Goal: Communication & Community: Ask a question

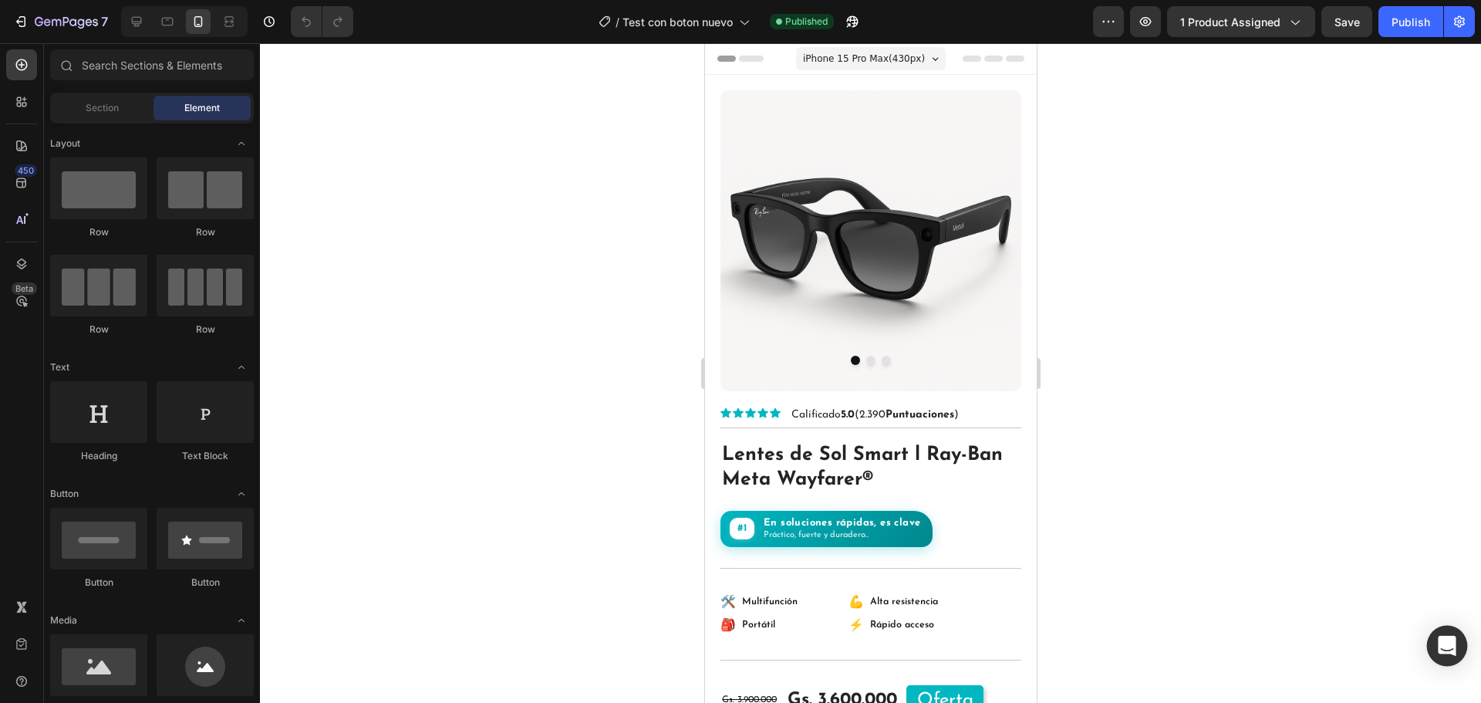
click at [1430, 633] on div "Open Intercom Messenger" at bounding box center [1447, 645] width 41 height 41
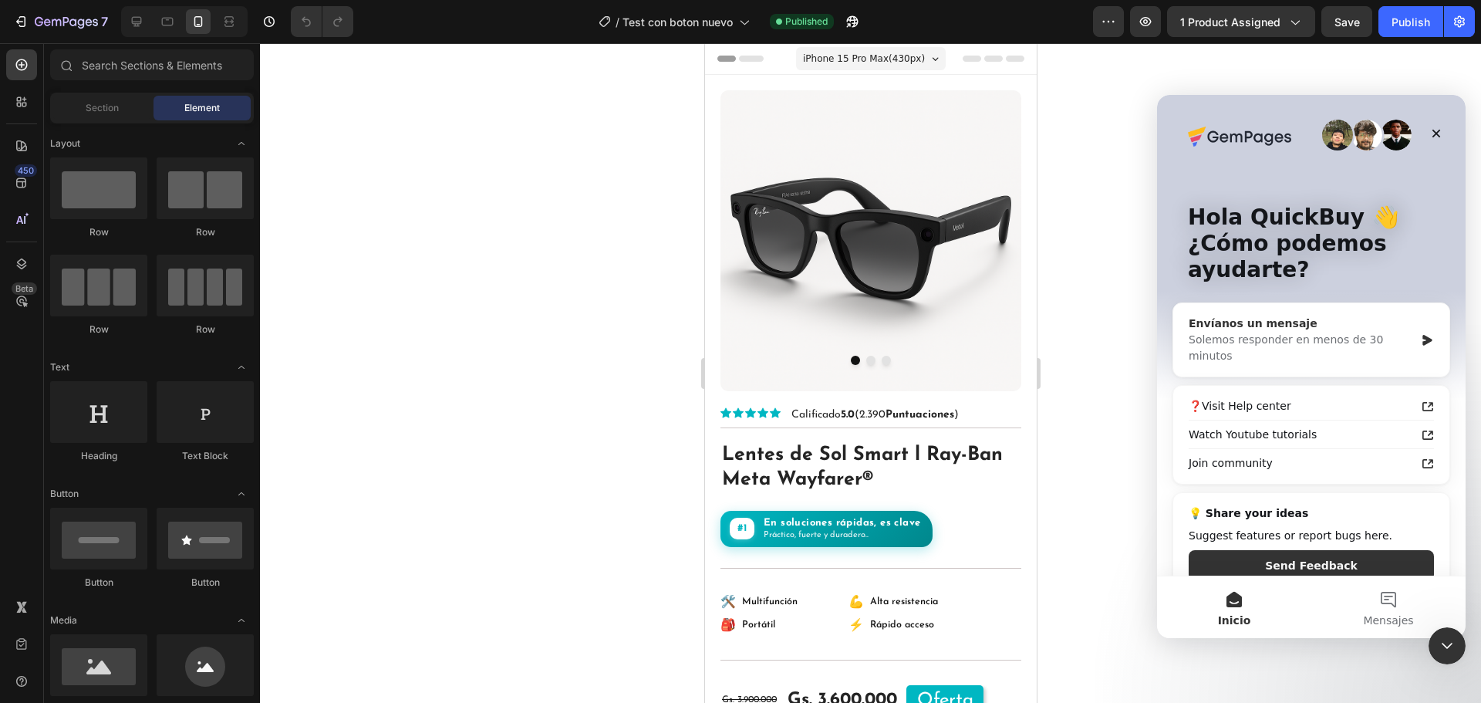
click at [1422, 335] on icon "Intercom Messenger" at bounding box center [1426, 340] width 9 height 11
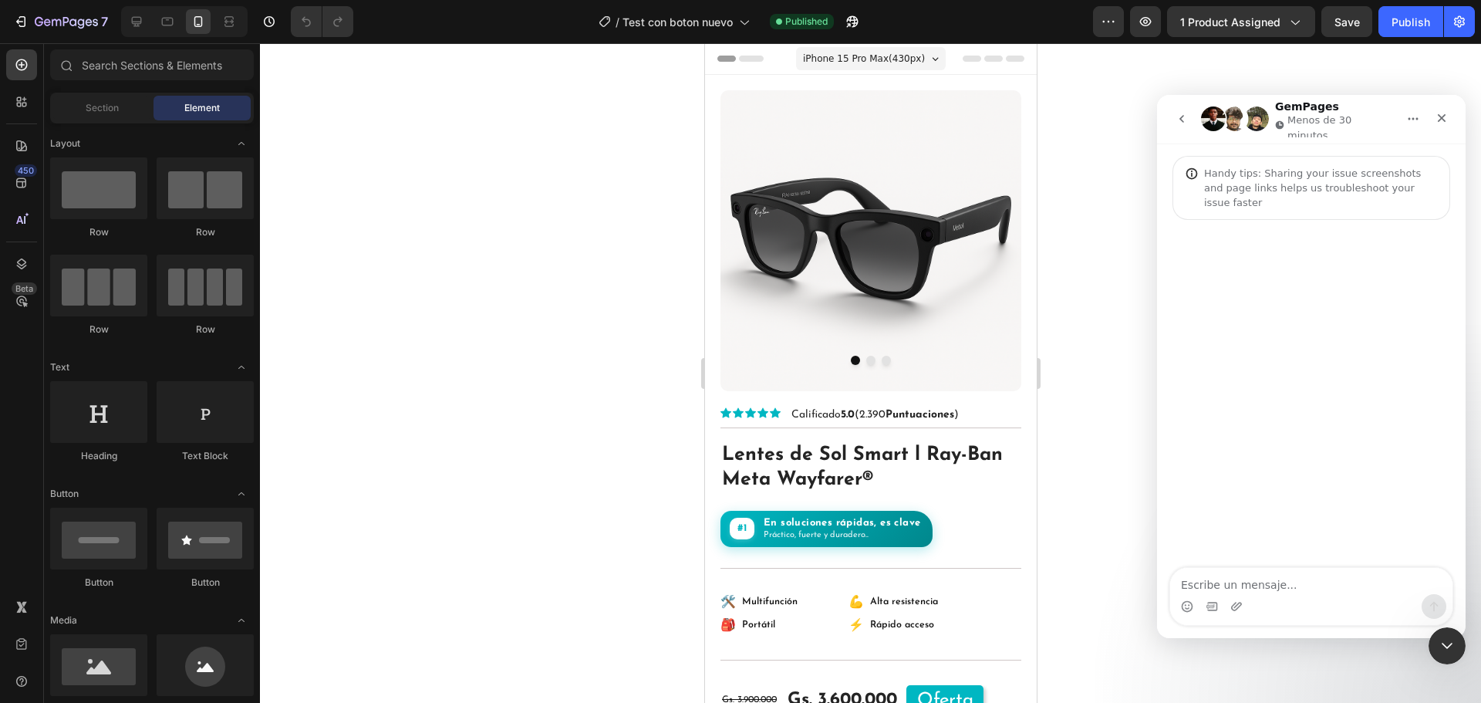
click at [1303, 591] on textarea "Escribe un mensaje..." at bounding box center [1311, 581] width 282 height 26
type textarea "Buenas"
type textarea "Yo pue"
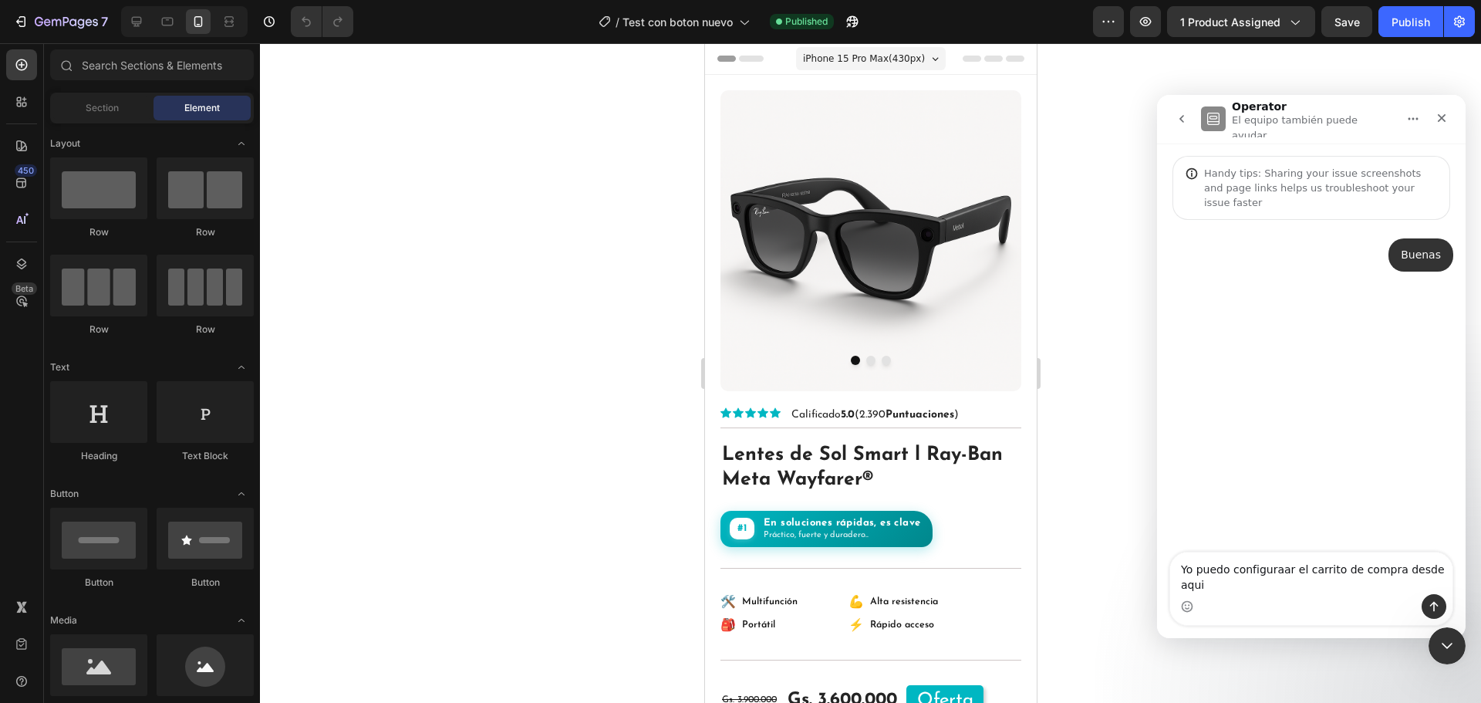
type textarea "Yo puedo configuraar el carrito de compra desde aqui?"
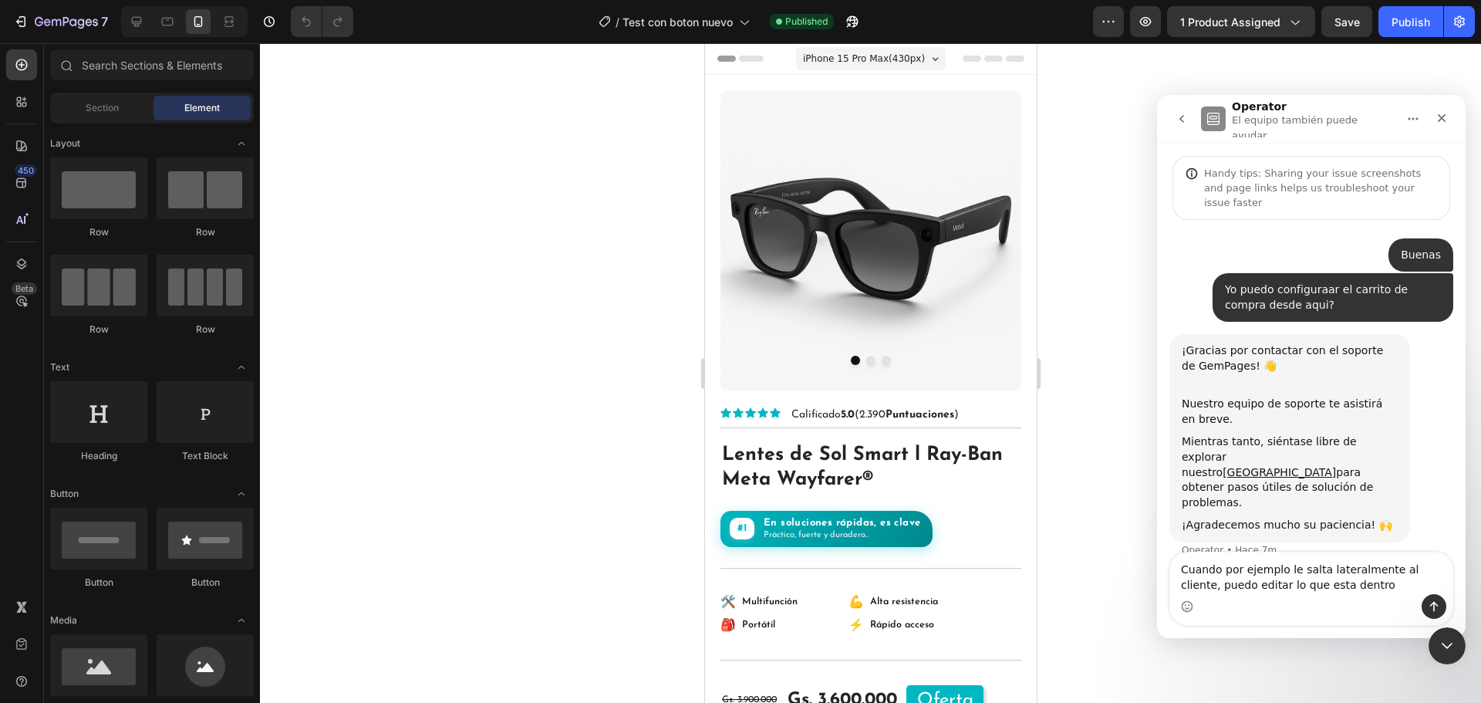
type textarea "Cuando por ejemplo le salta lateralmente al cliente, puedo editar lo que esta d…"
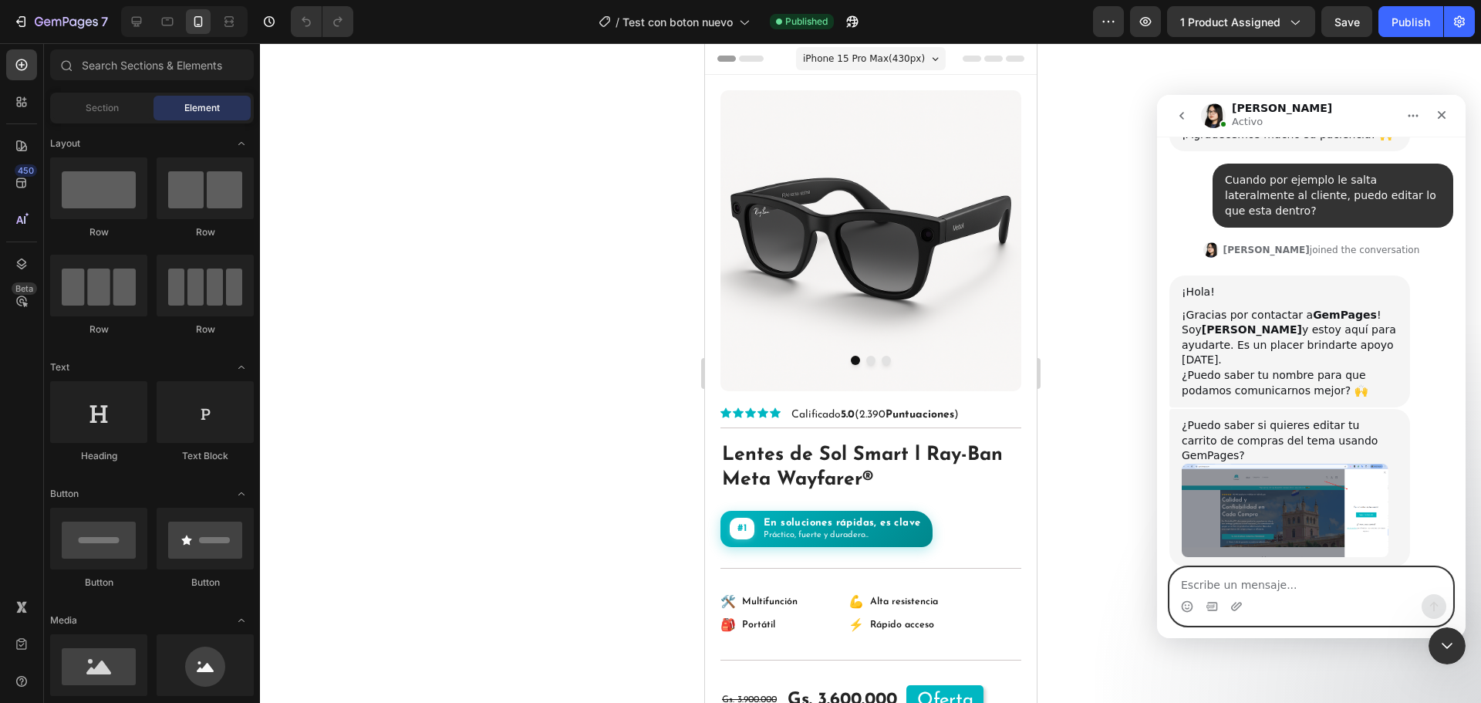
scroll to position [325, 0]
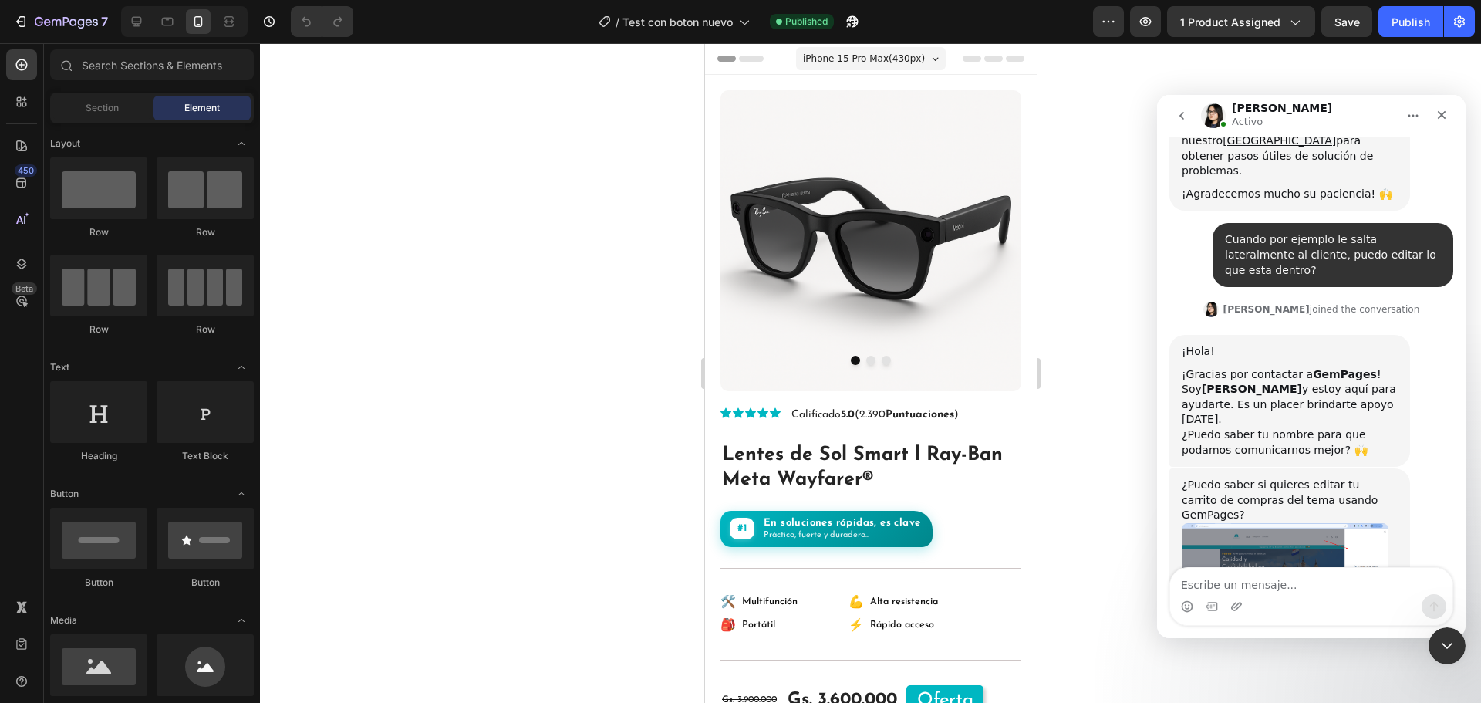
click at [1346, 523] on img "Pauline dice…" at bounding box center [1284, 569] width 207 height 93
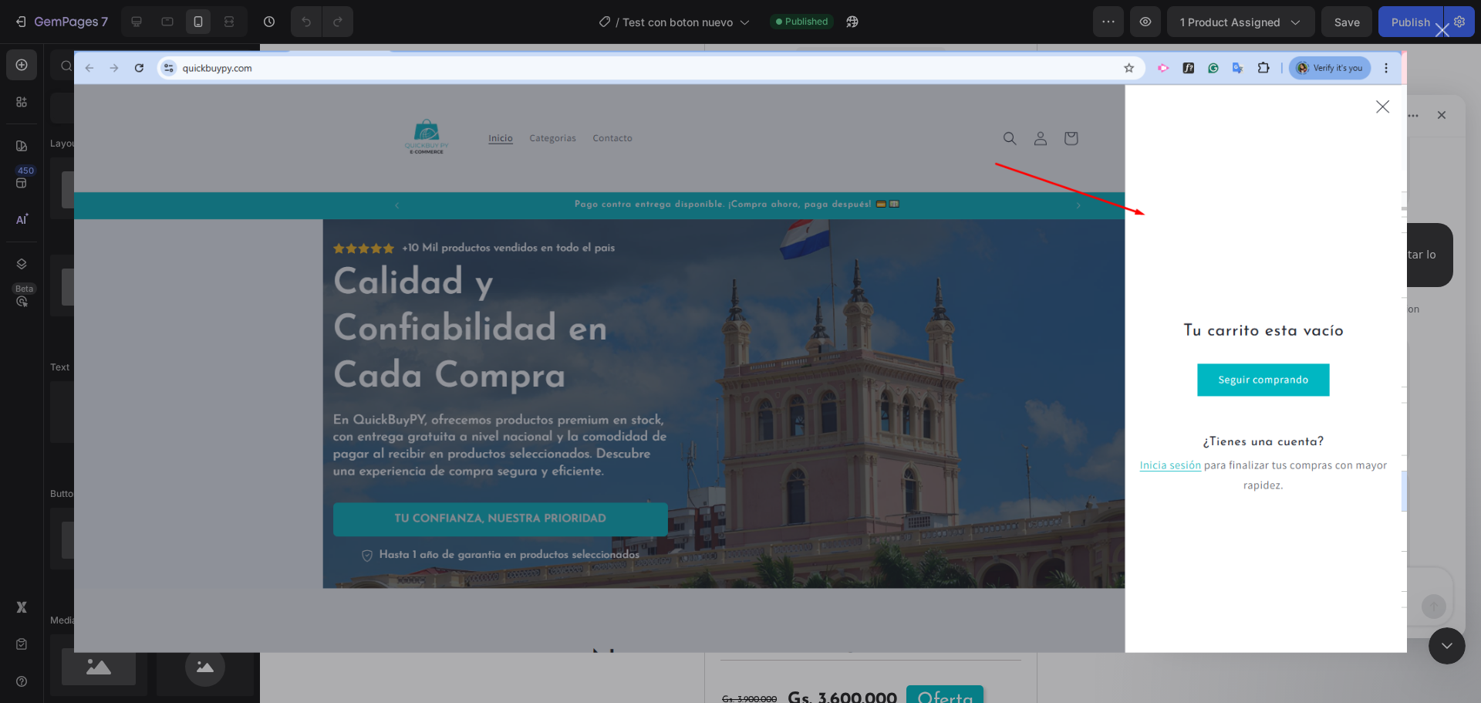
click at [1426, 302] on div "Intercom Messenger" at bounding box center [740, 351] width 1481 height 703
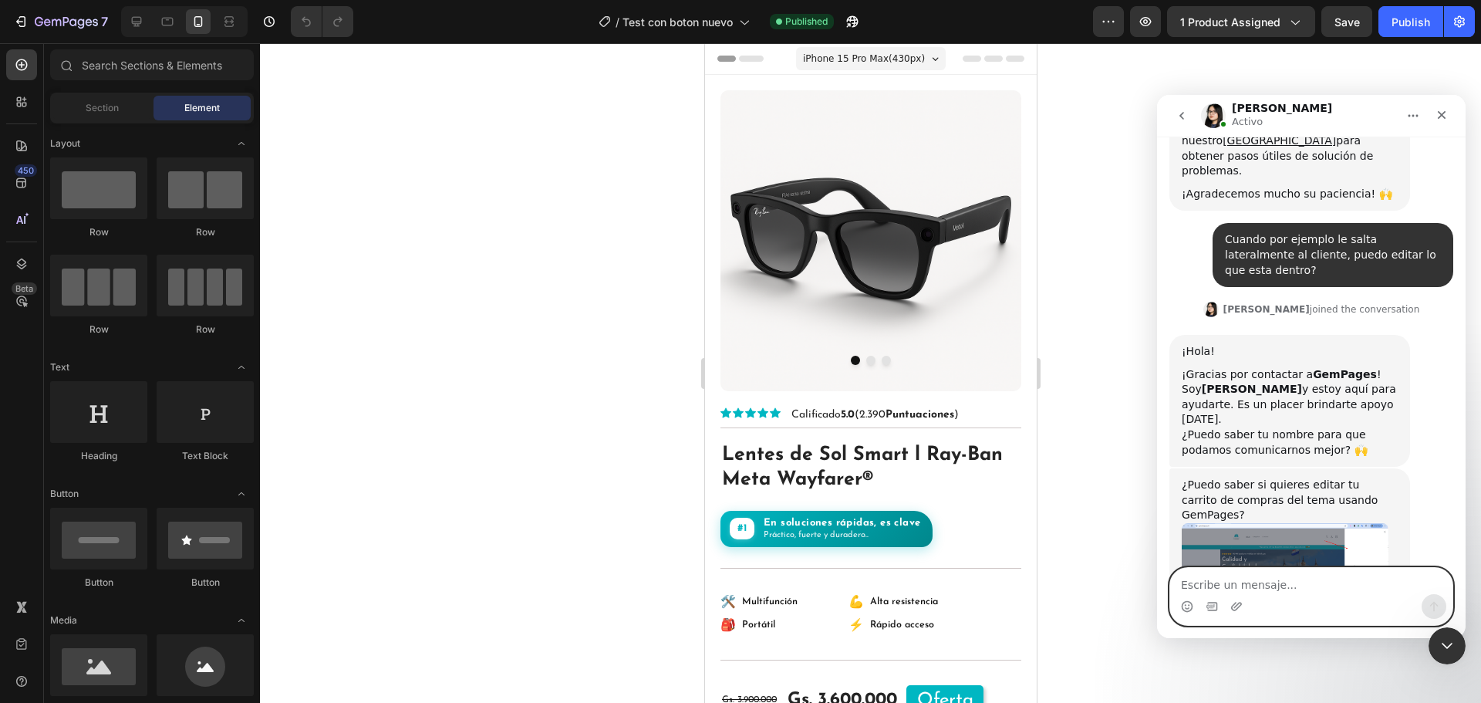
click at [1254, 591] on textarea "Escribe un mensaje..." at bounding box center [1311, 581] width 282 height 26
type textarea "a"
type textarea "Asi mismo"
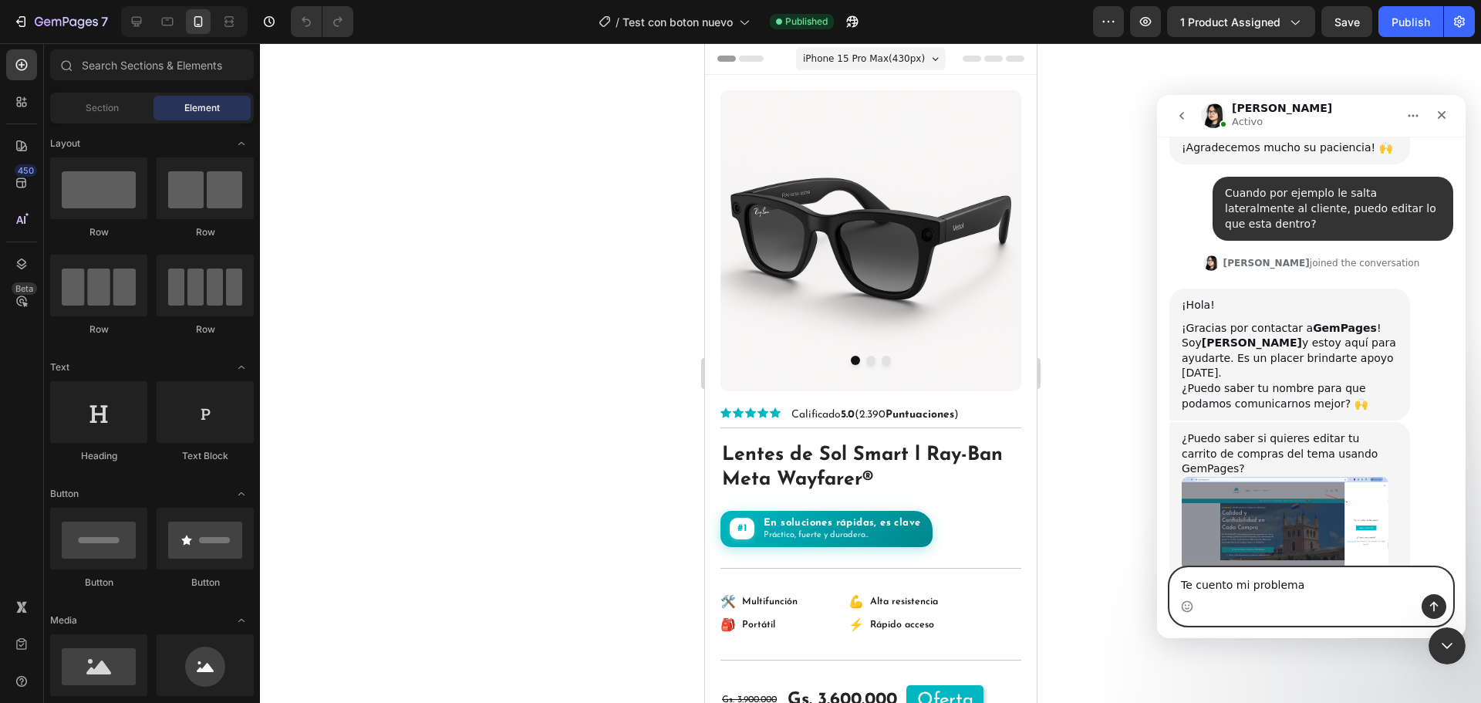
type textarea "Te cuento mi problema"
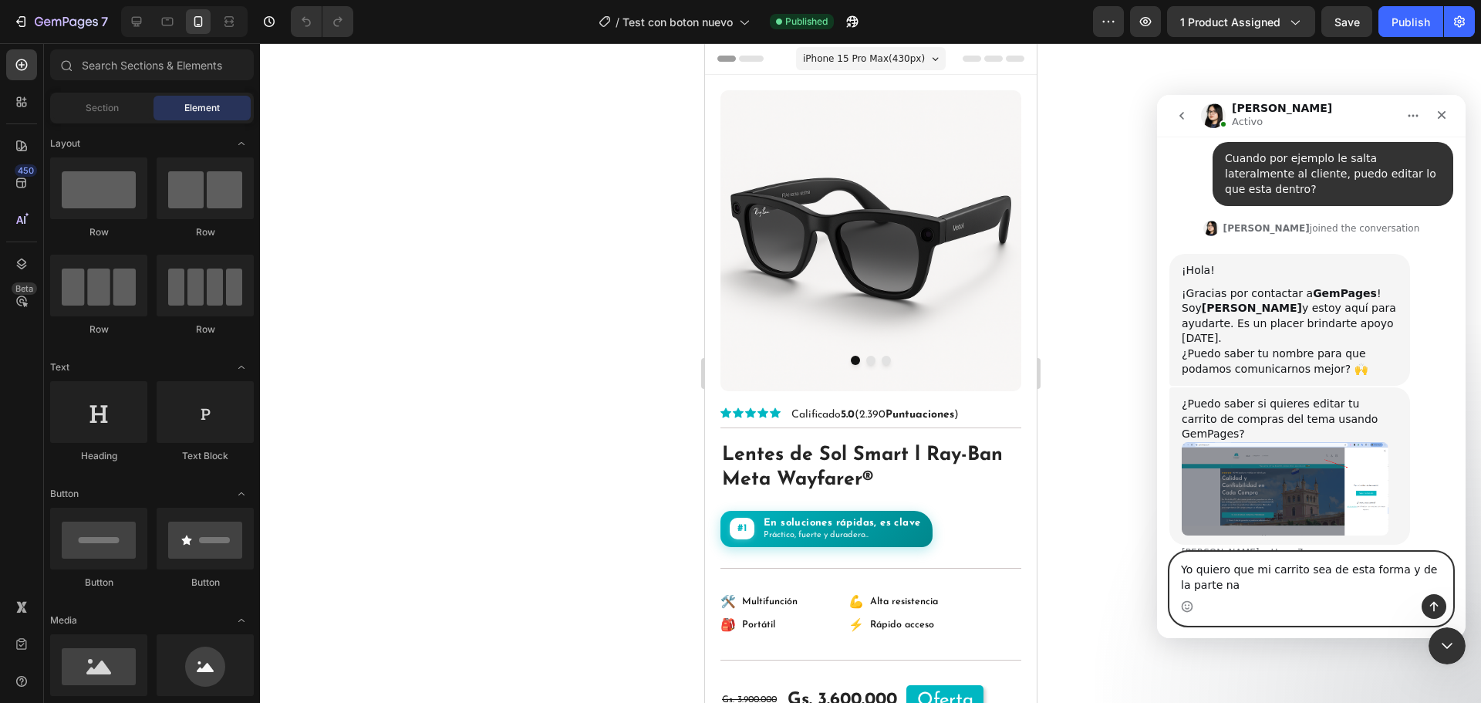
scroll to position [421, 0]
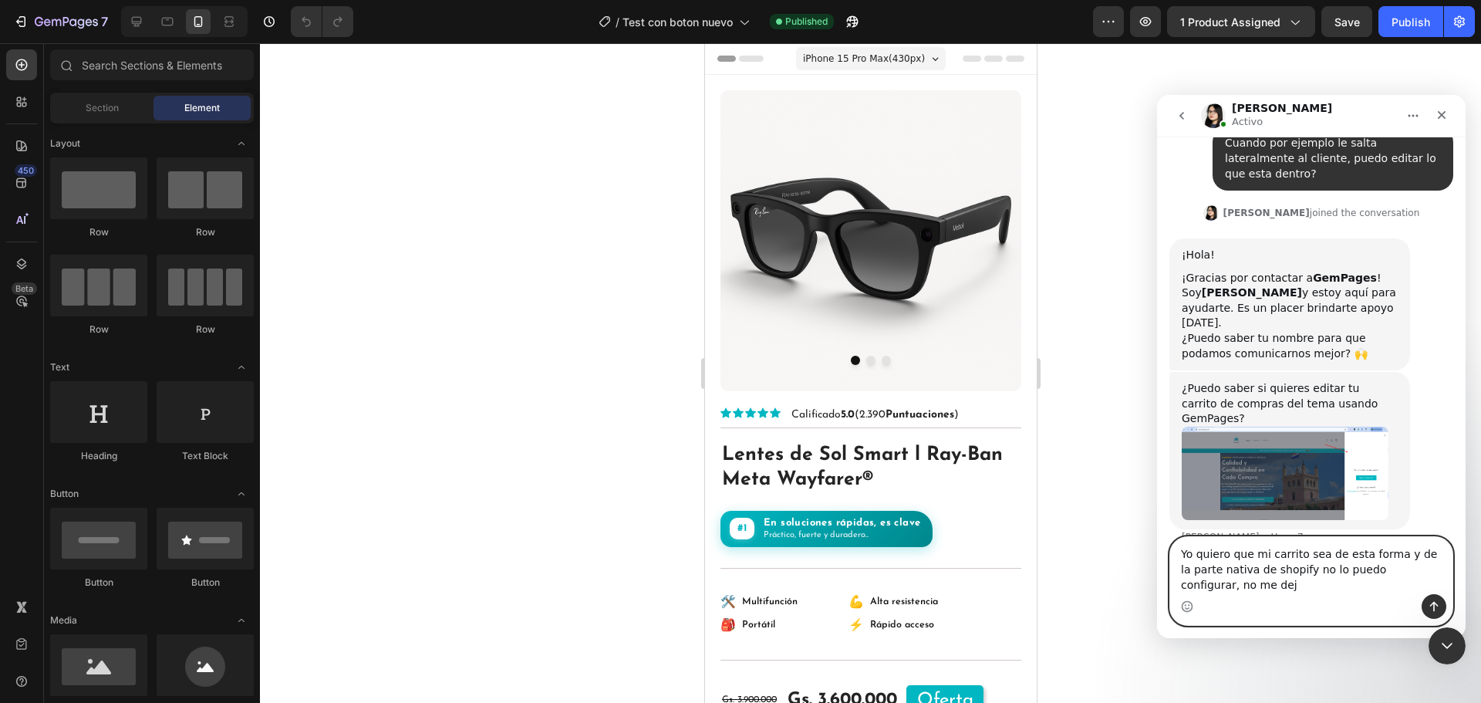
type textarea "Yo quiero que mi carrito sea de esta forma y de la parte nativa de shopify no l…"
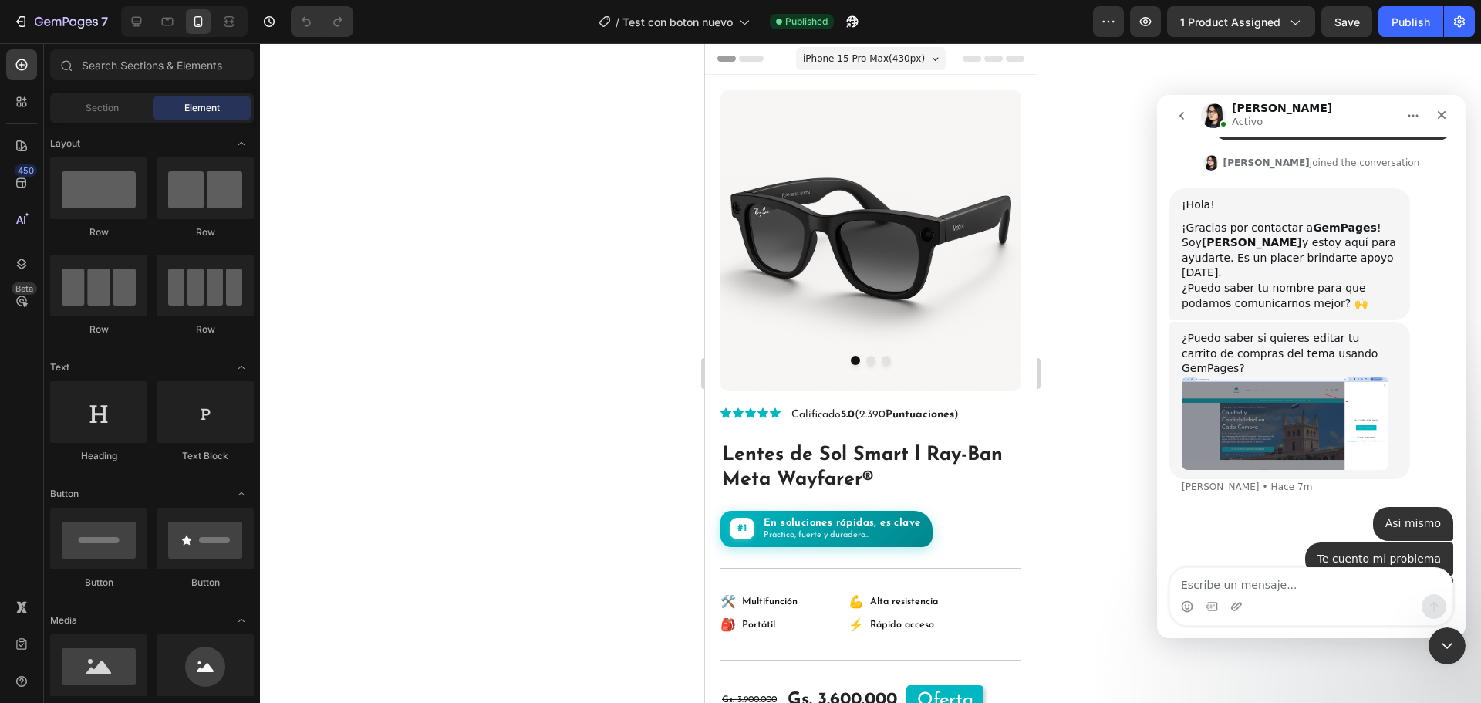
click at [1242, 601] on div "Intercom Messenger" at bounding box center [1311, 606] width 282 height 25
click at [1238, 601] on icon "Adjuntar un archivo" at bounding box center [1236, 606] width 12 height 12
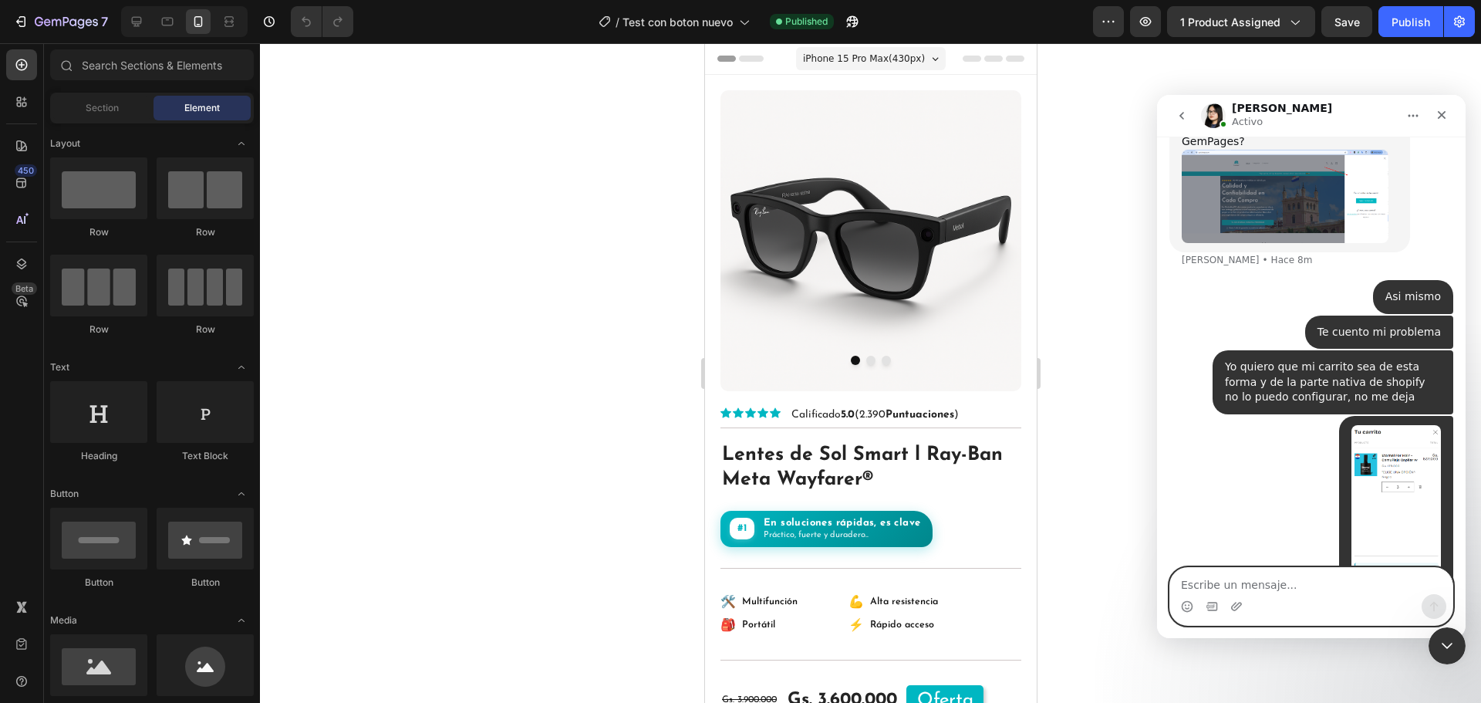
click at [1246, 591] on textarea "Escribe un mensaje..." at bounding box center [1311, 581] width 282 height 26
type textarea "V"
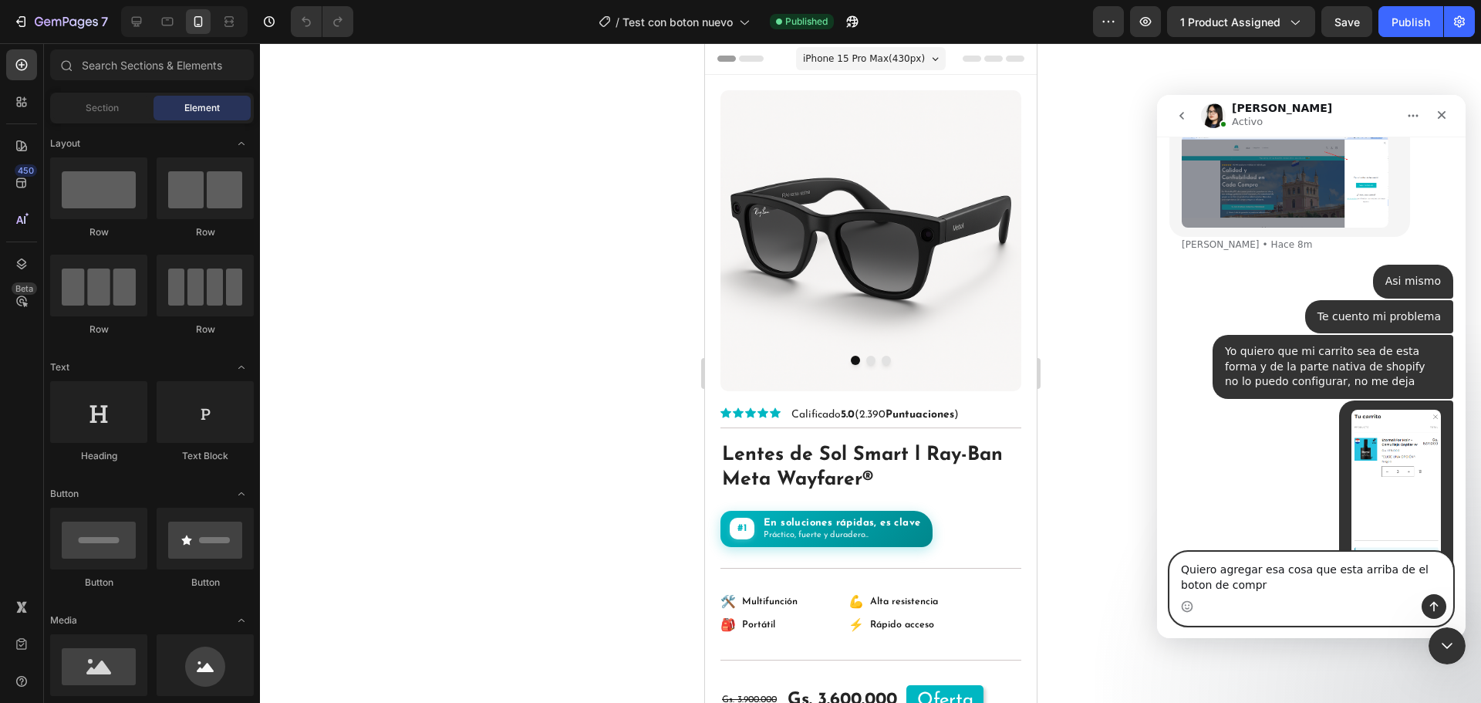
type textarea "Quiero agregar esa cosa que esta arriba de el boton de compra"
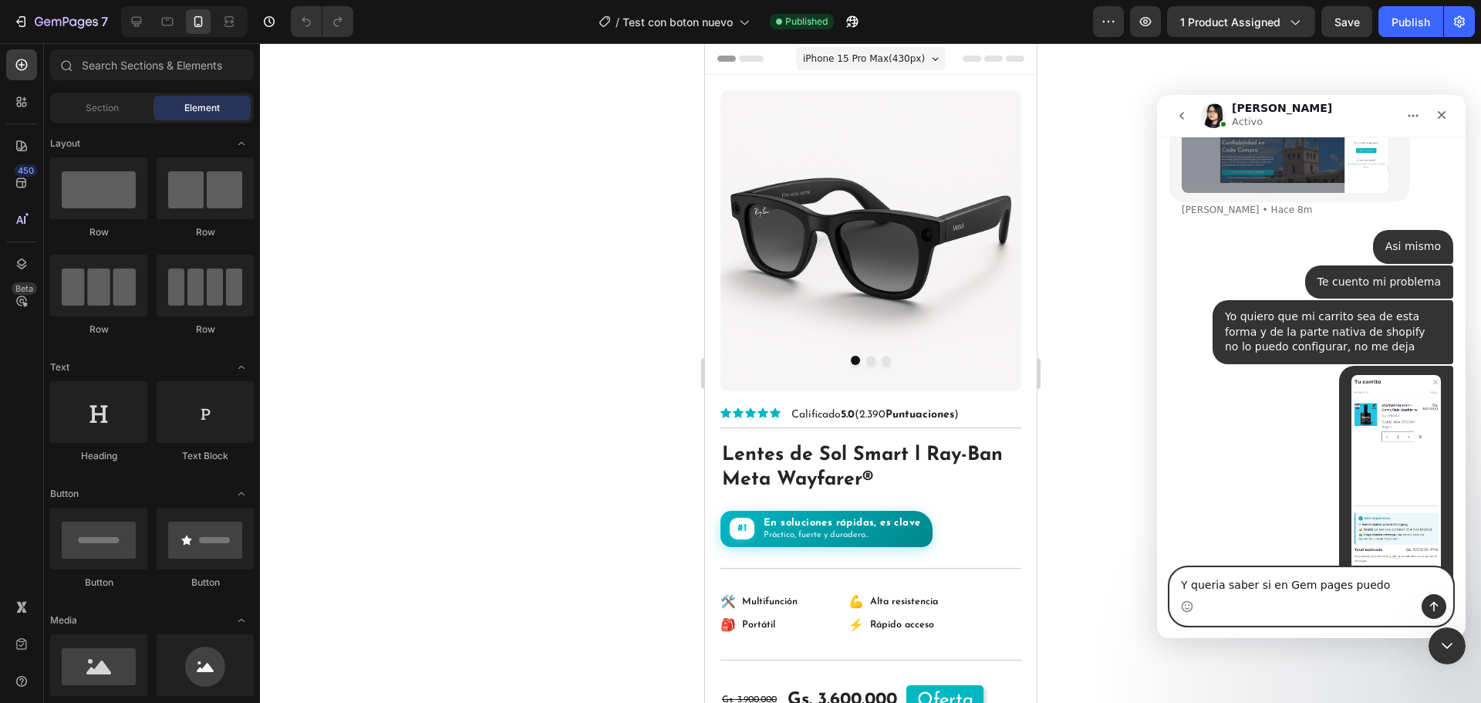
type textarea "Y queria saber si en Gem pages puedo"
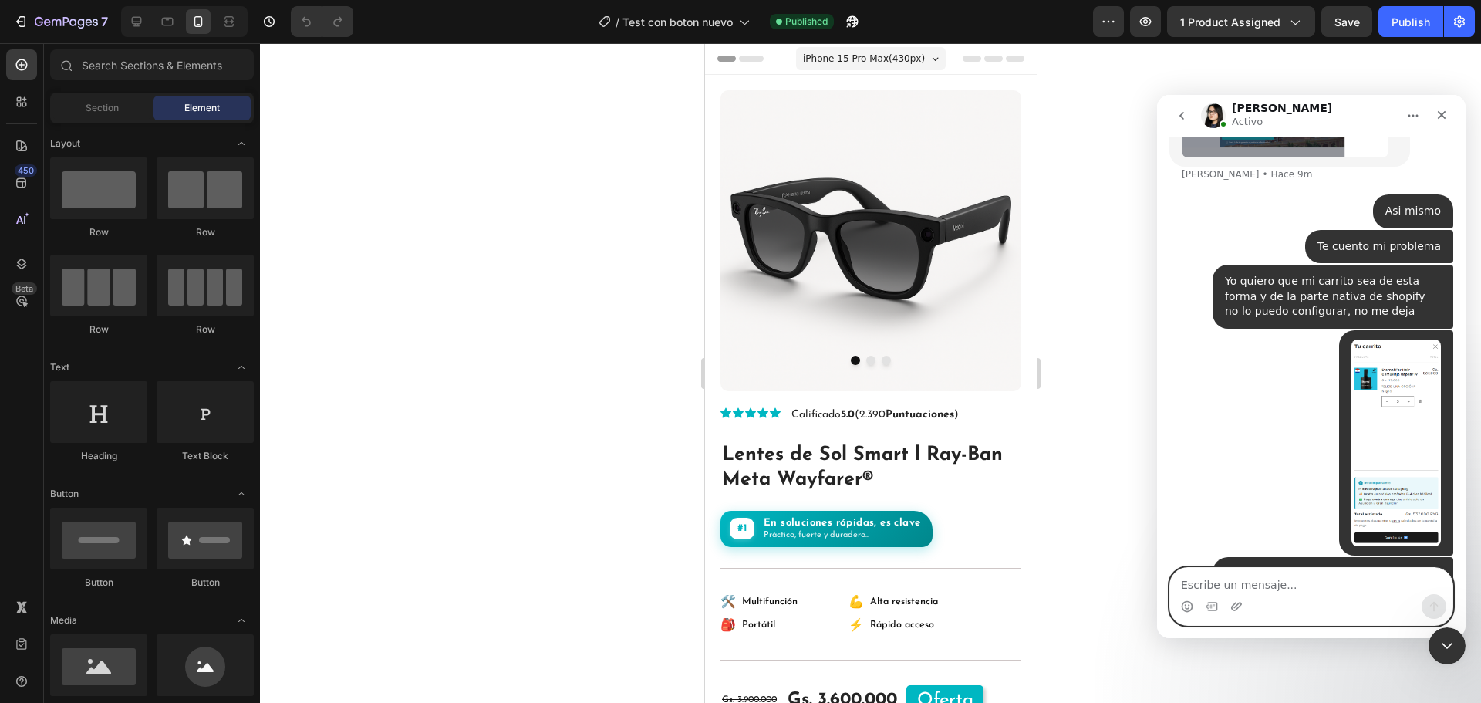
scroll to position [783, 0]
click at [1410, 362] on img "QuickBuy dice…" at bounding box center [1395, 442] width 89 height 207
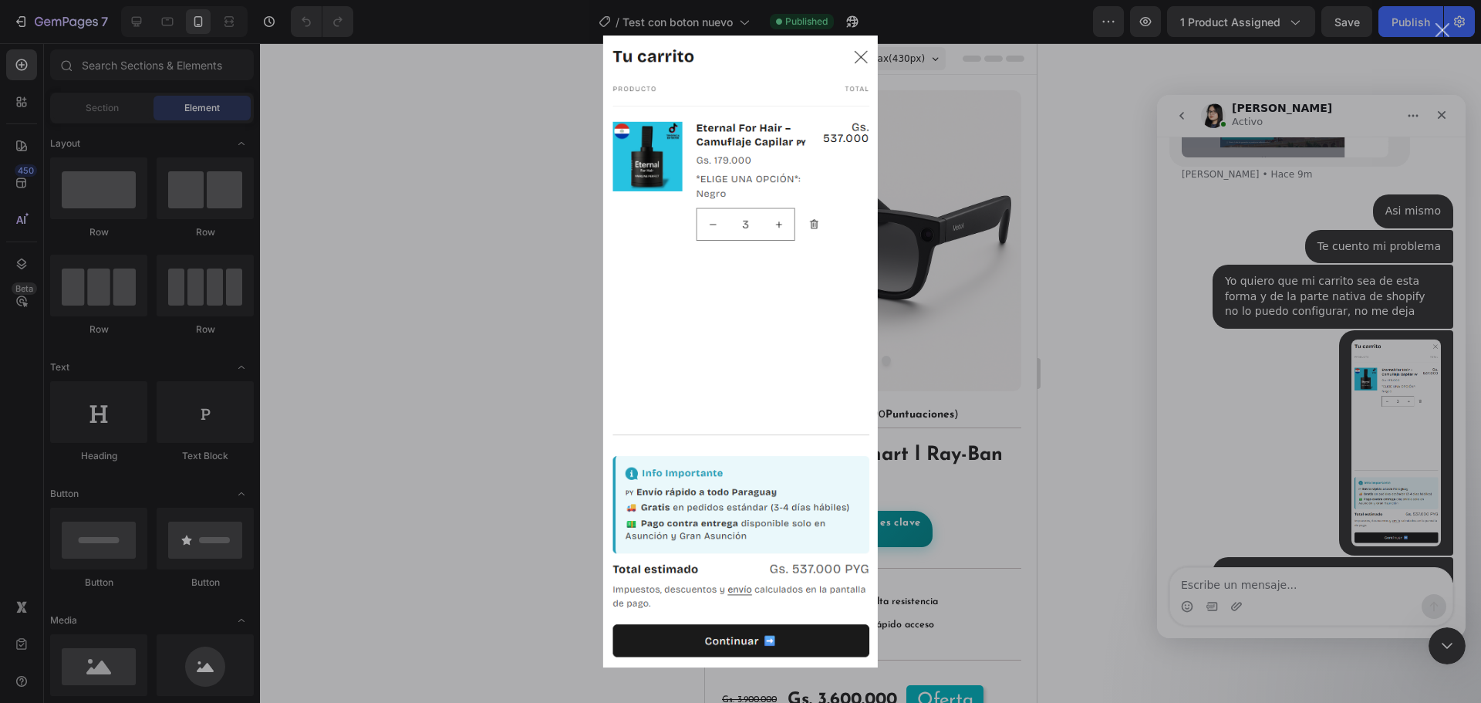
scroll to position [843, 0]
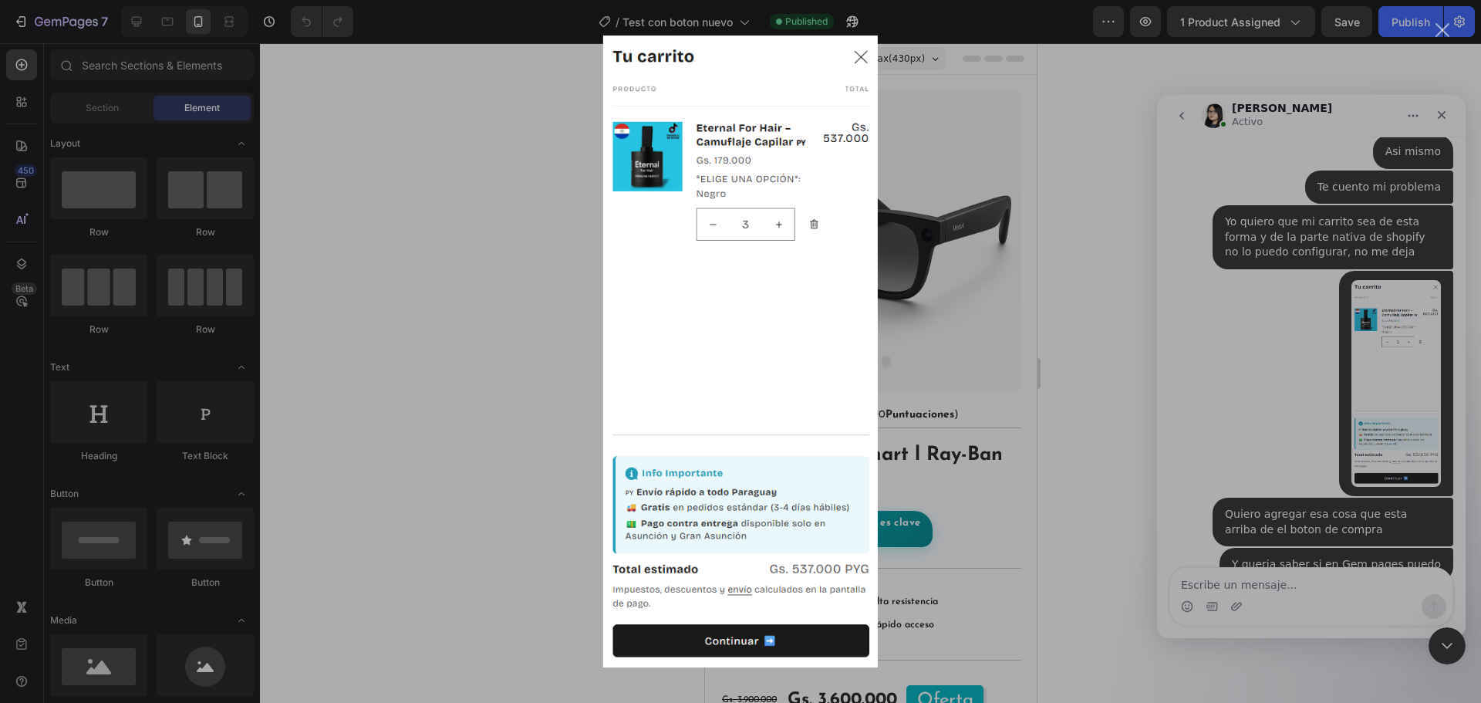
click at [863, 53] on img "Cerrar" at bounding box center [740, 351] width 275 height 632
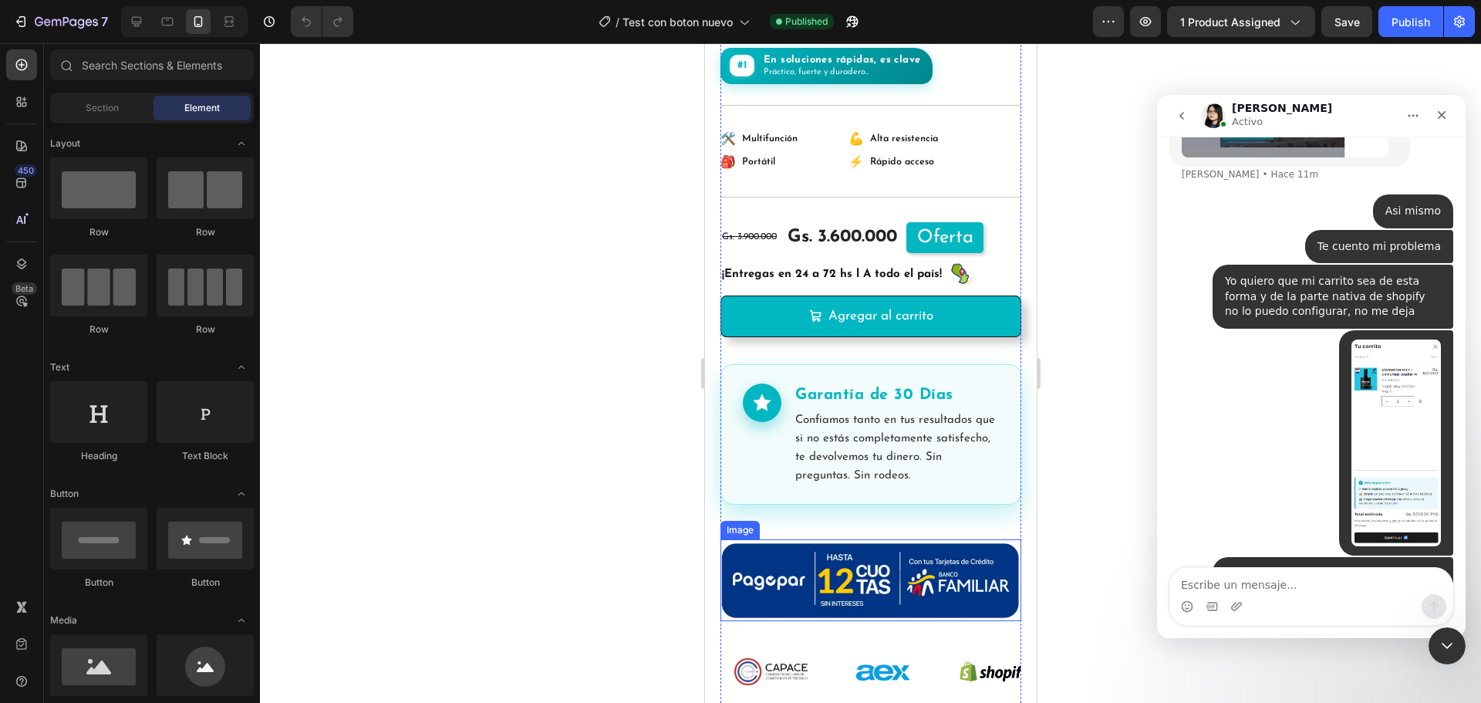
scroll to position [617, 0]
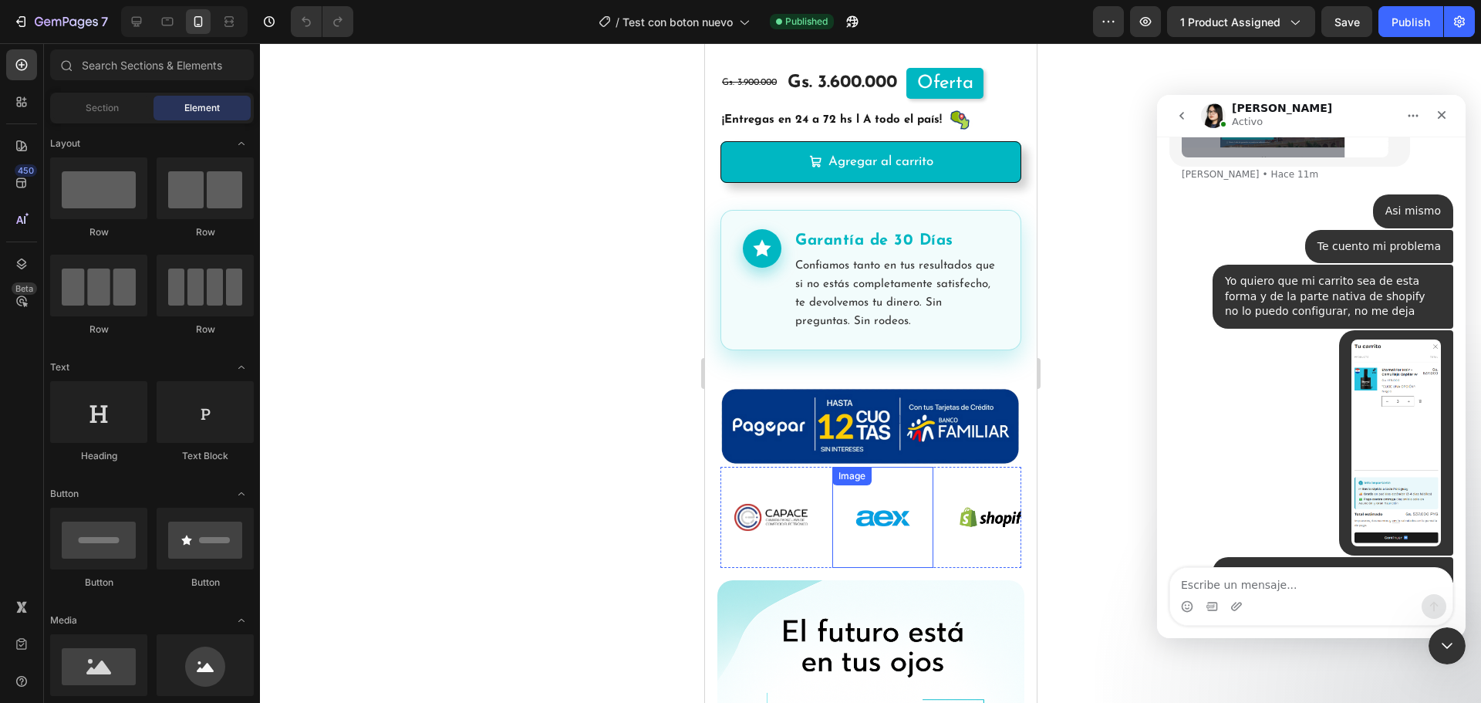
click at [903, 426] on img at bounding box center [869, 426] width 301 height 82
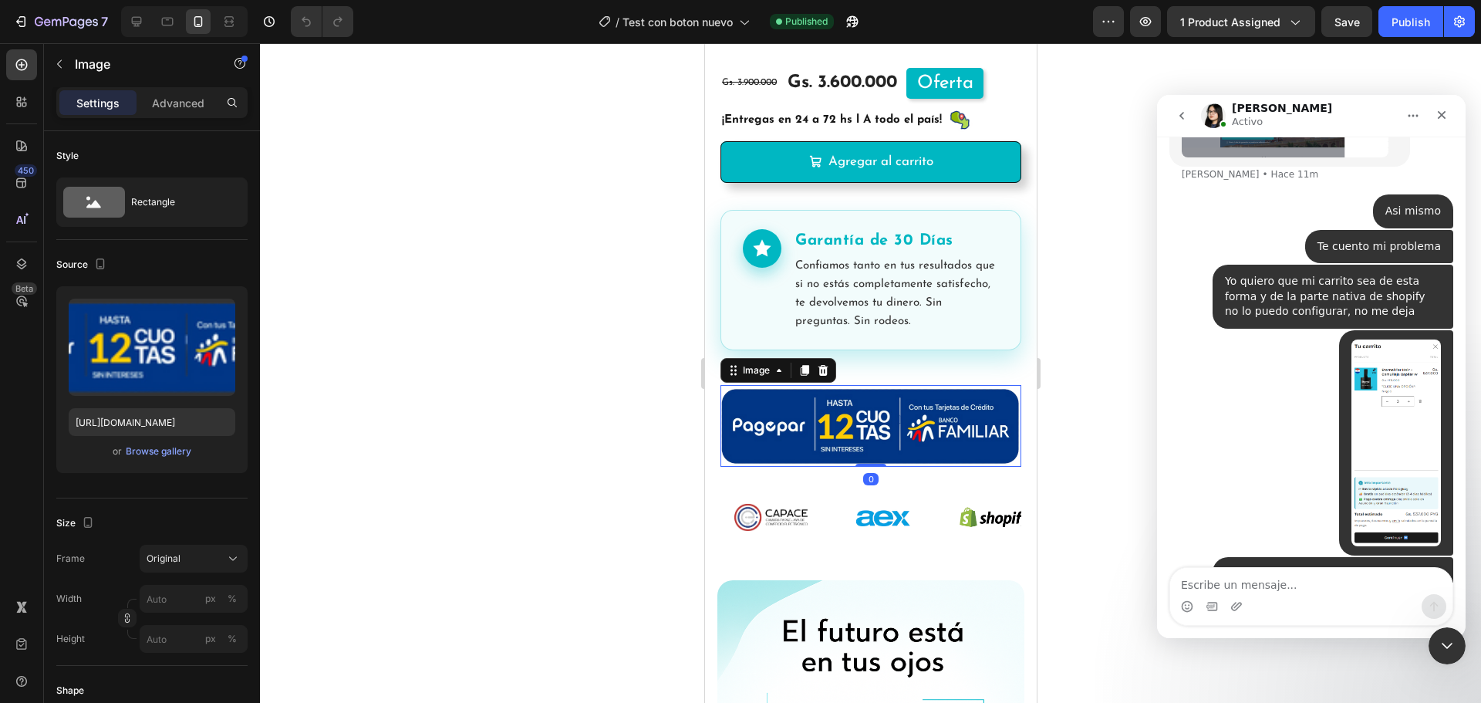
click at [1090, 401] on div at bounding box center [870, 372] width 1221 height 659
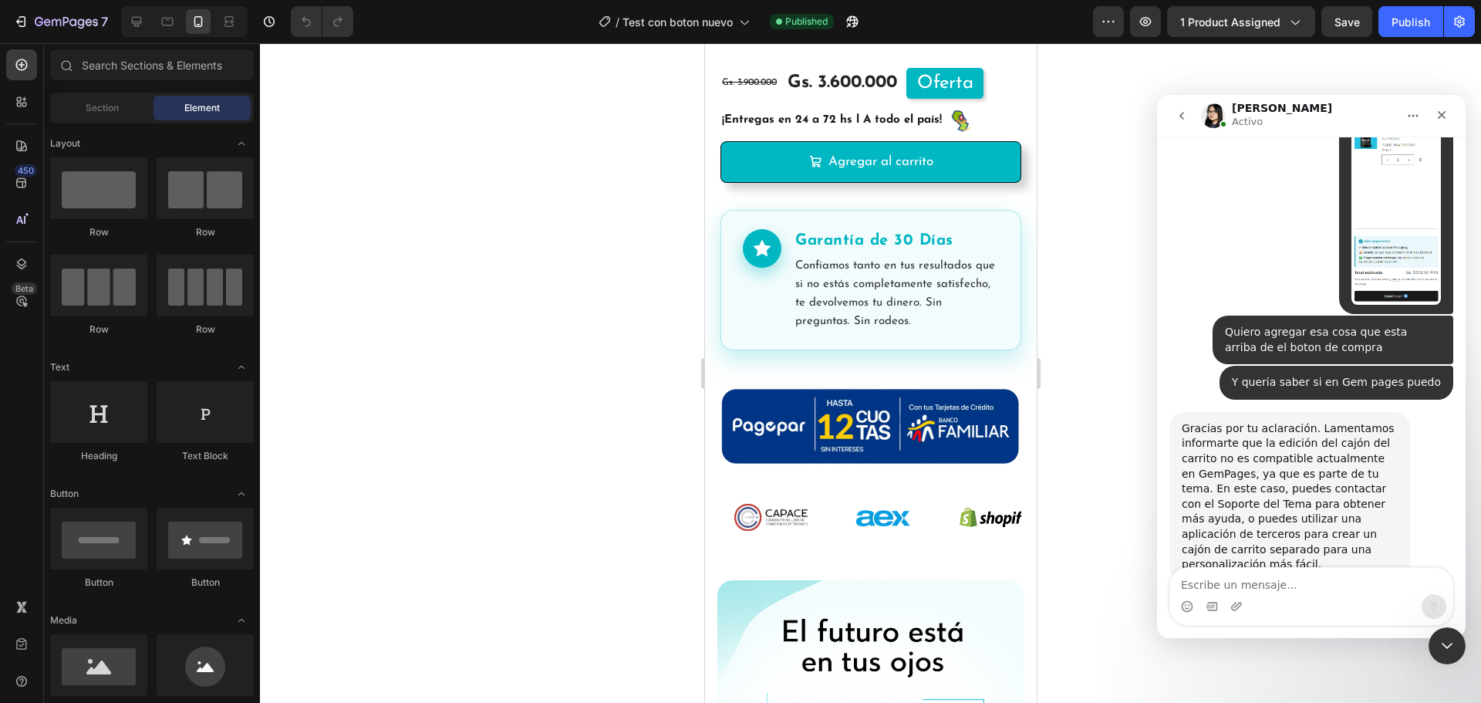
scroll to position [950, 0]
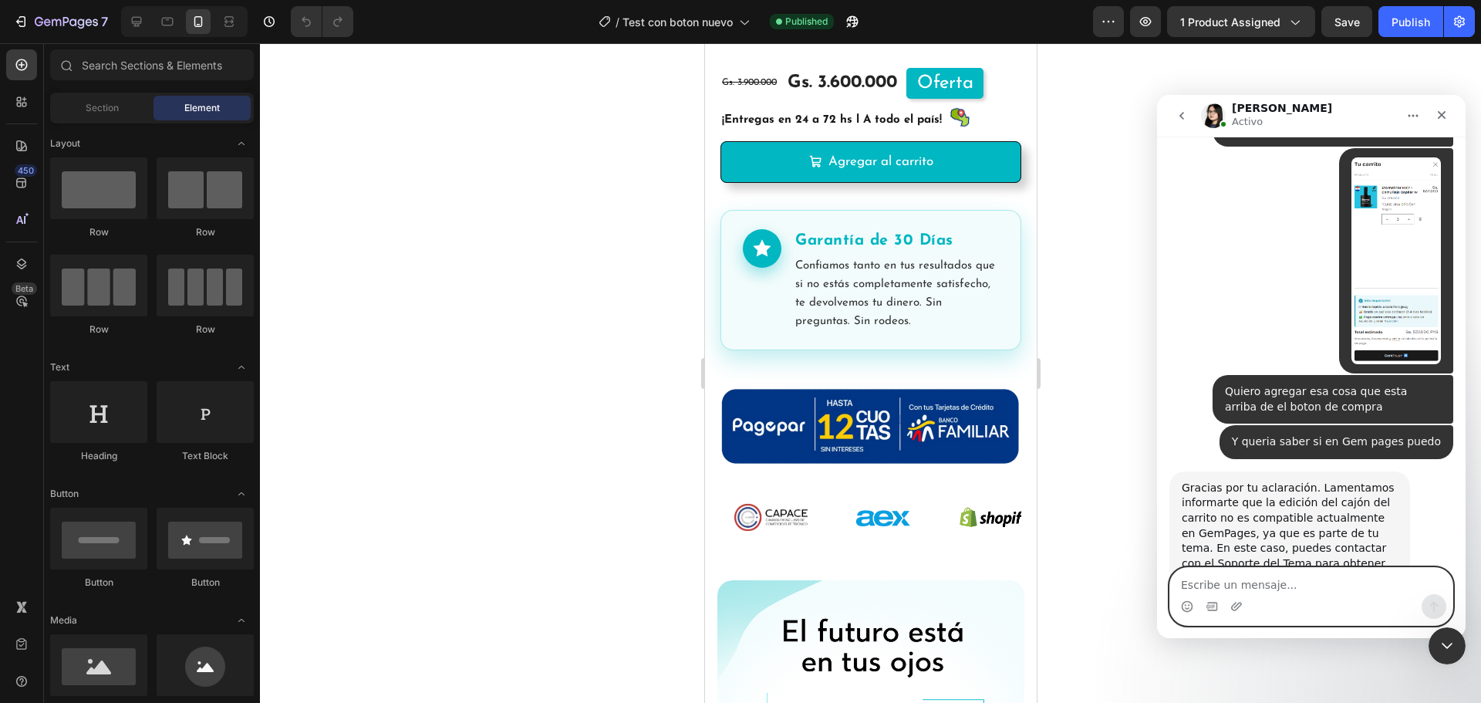
click at [1277, 581] on textarea "Escribe un mensaje..." at bounding box center [1311, 581] width 282 height 26
type textarea "A"
type textarea "Ah bueno gracias"
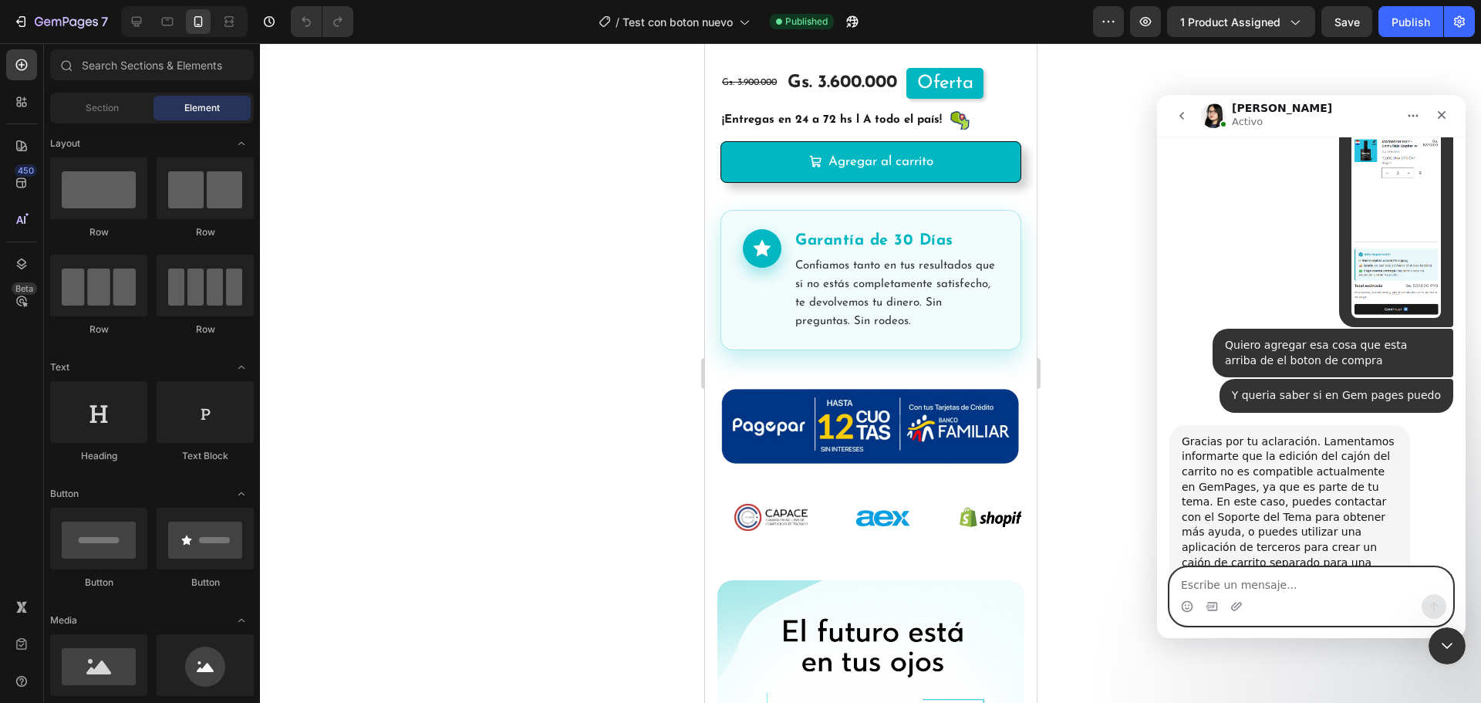
click at [1279, 585] on textarea "Escribe un mensaje..." at bounding box center [1311, 581] width 282 height 26
click at [1437, 115] on icon "Cerrar" at bounding box center [1441, 115] width 12 height 12
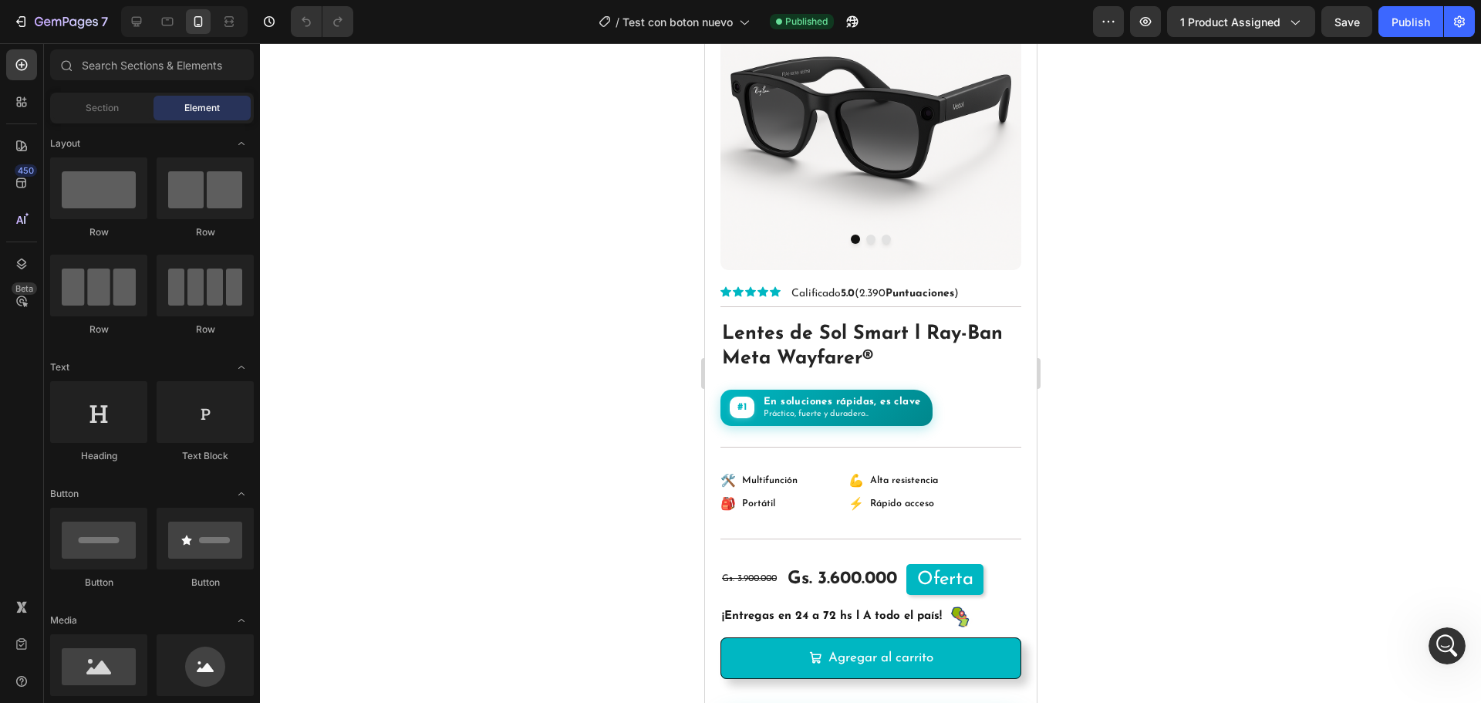
scroll to position [0, 0]
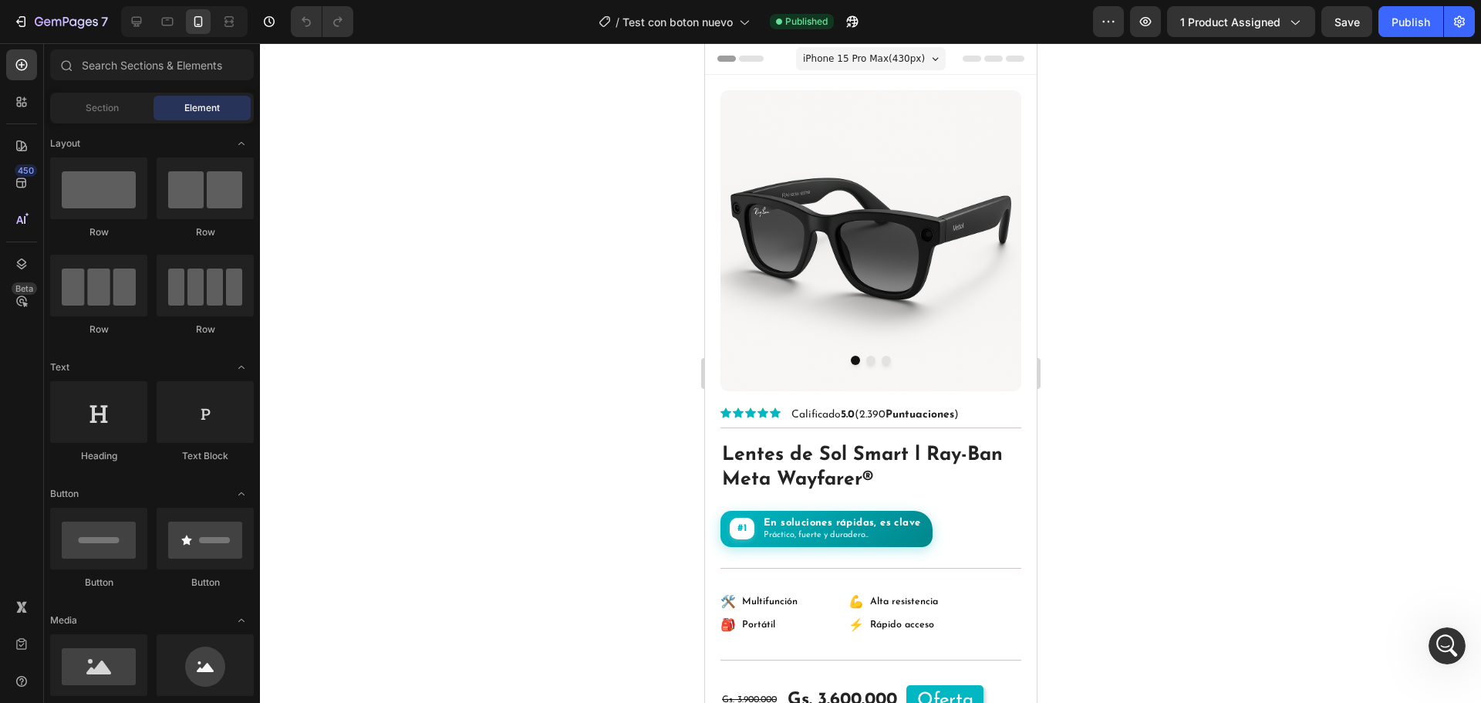
click at [1163, 289] on div at bounding box center [870, 372] width 1221 height 659
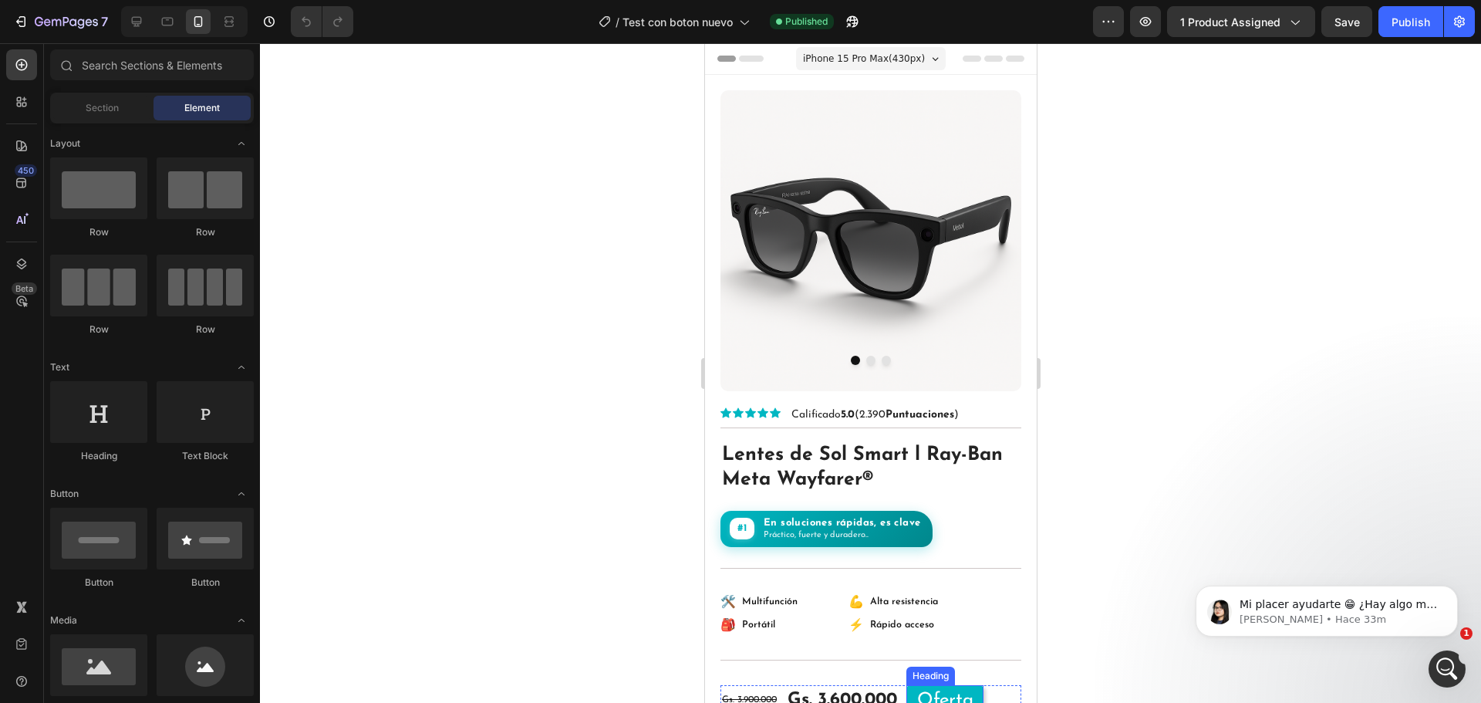
click at [978, 685] on h2 "Oferta" at bounding box center [943, 700] width 77 height 31
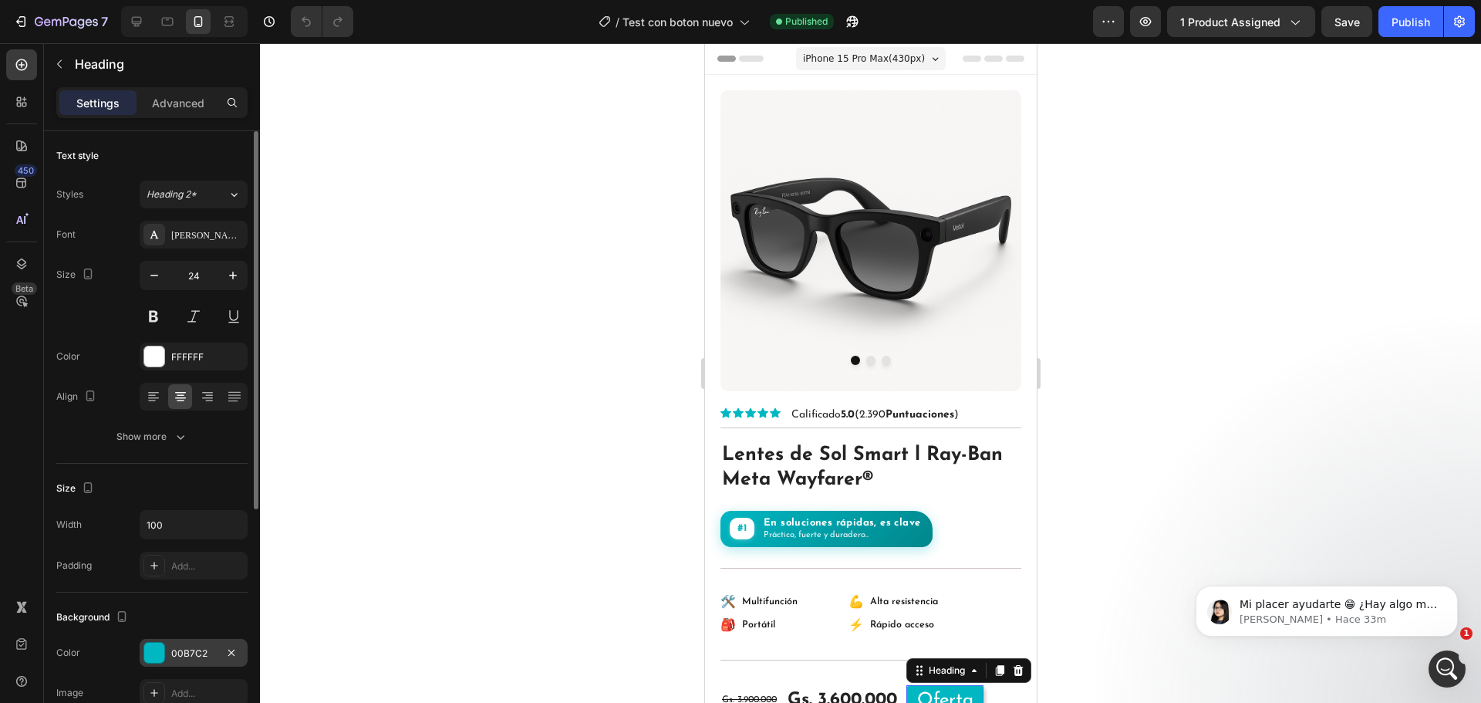
click at [197, 646] on div "00B7C2" at bounding box center [193, 653] width 45 height 14
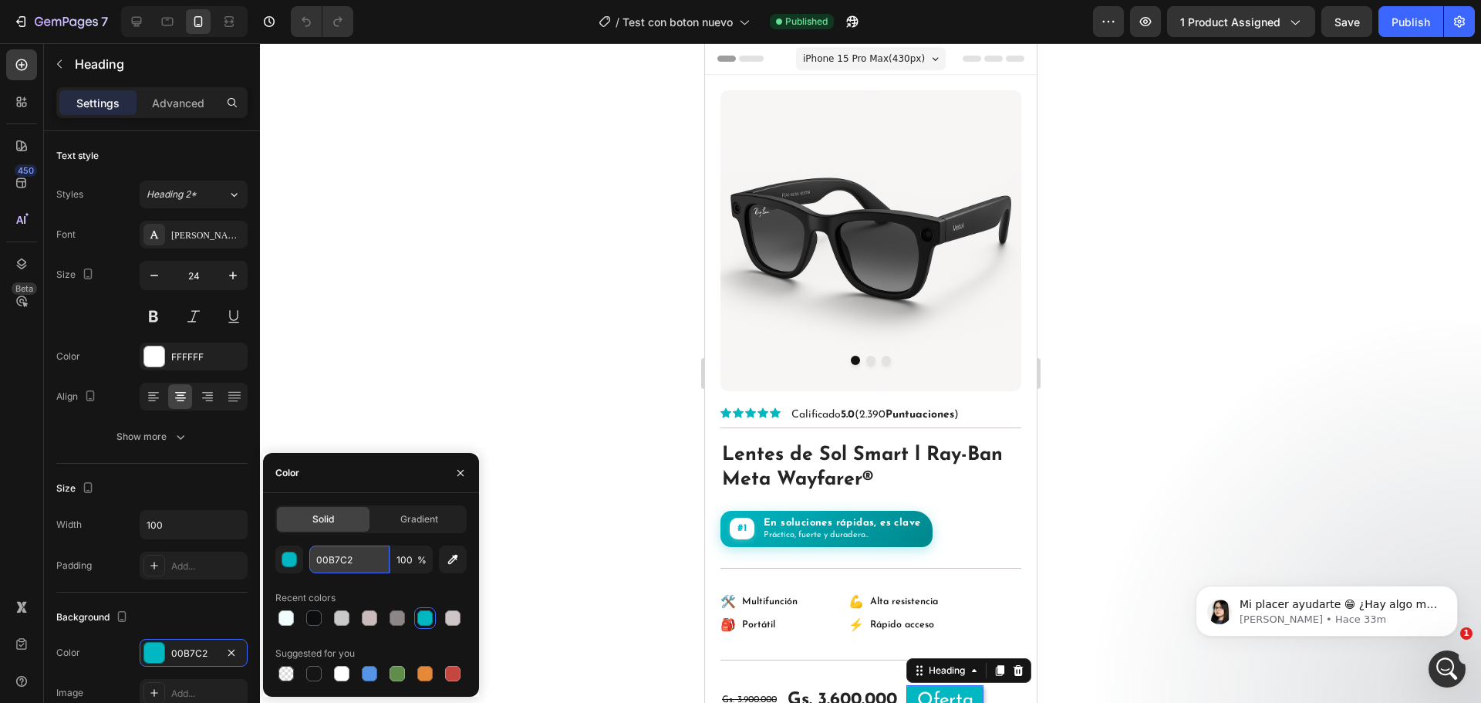
click at [332, 562] on input "00B7C2" at bounding box center [349, 559] width 80 height 28
